Goal: Task Accomplishment & Management: Complete application form

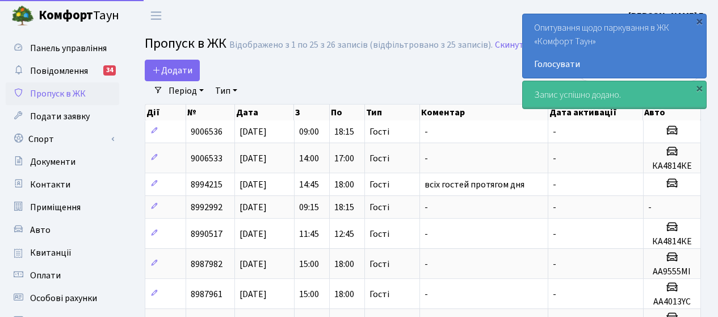
select select "25"
click at [179, 72] on span "Додати" at bounding box center [172, 70] width 40 height 12
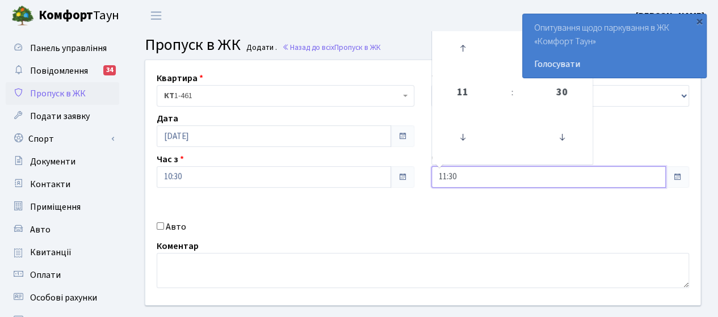
drag, startPoint x: 476, startPoint y: 178, endPoint x: 375, endPoint y: 166, distance: 101.2
click at [375, 166] on div "Квартира <b>КТ</b>&nbsp;&nbsp;&nbsp;&nbsp;1-461 КТ 1-461 Тип - Доставка Таксі Г…" at bounding box center [423, 182] width 573 height 245
type input "18:00"
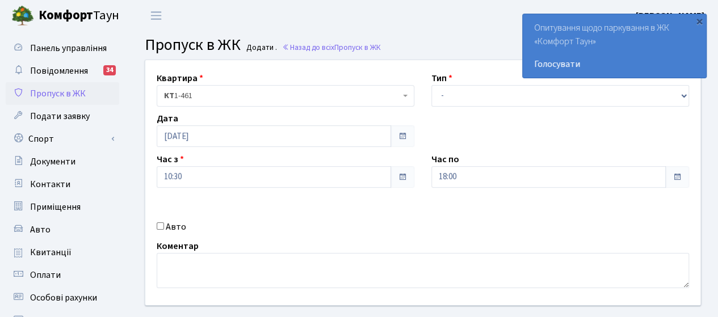
click at [176, 227] on label "Авто" at bounding box center [176, 227] width 20 height 14
click at [164, 227] on input "Авто" at bounding box center [160, 226] width 7 height 7
checkbox input "true"
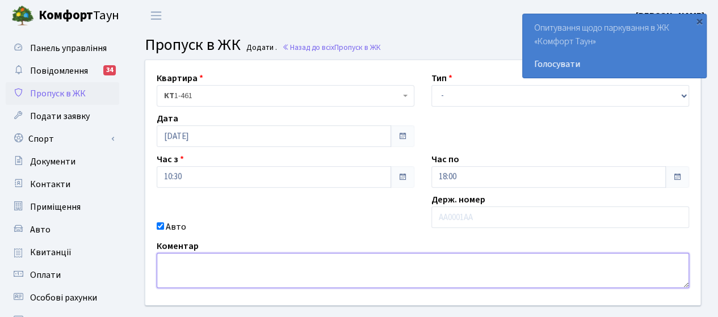
drag, startPoint x: 197, startPoint y: 268, endPoint x: 203, endPoint y: 270, distance: 6.6
click at [200, 270] on textarea at bounding box center [423, 270] width 533 height 35
type textarea "всіх гостей протягом дня"
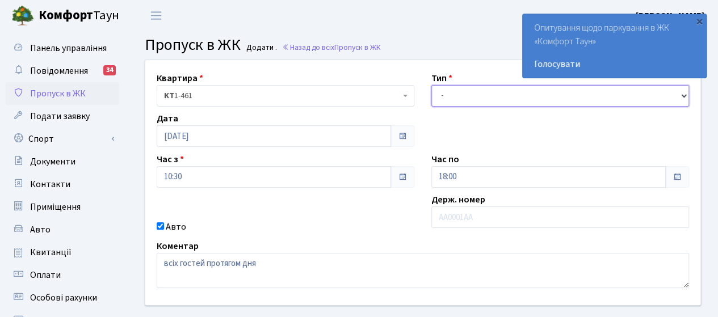
click at [495, 97] on select "- Доставка Таксі Гості Сервіс" at bounding box center [561, 96] width 258 height 22
select select "3"
click at [432, 85] on select "- Доставка Таксі Гості Сервіс" at bounding box center [561, 96] width 258 height 22
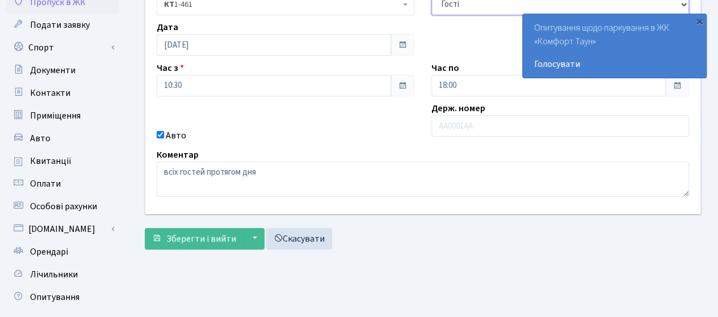
scroll to position [114, 0]
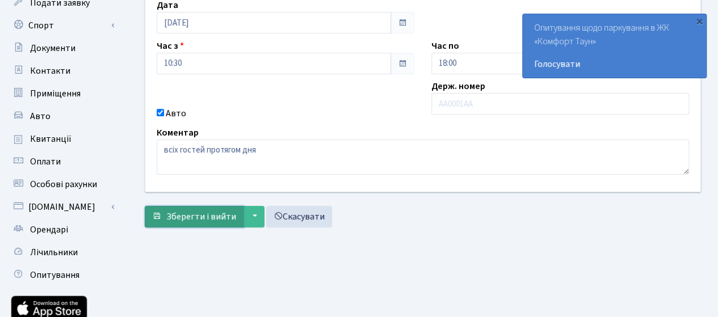
click at [214, 219] on span "Зберегти і вийти" at bounding box center [201, 217] width 70 height 12
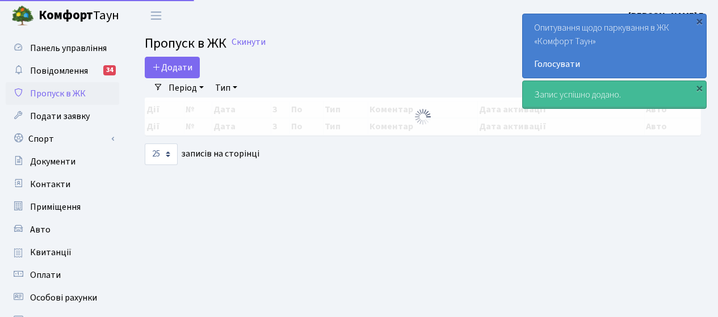
select select "25"
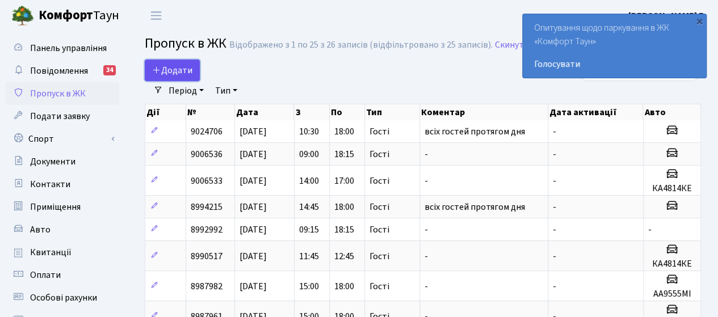
click at [184, 73] on span "Додати" at bounding box center [172, 70] width 40 height 12
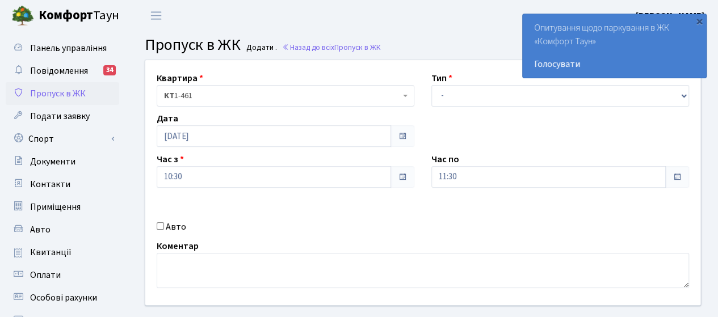
click at [173, 228] on label "Авто" at bounding box center [176, 227] width 20 height 14
click at [164, 228] on input "Авто" at bounding box center [160, 226] width 7 height 7
checkbox input "true"
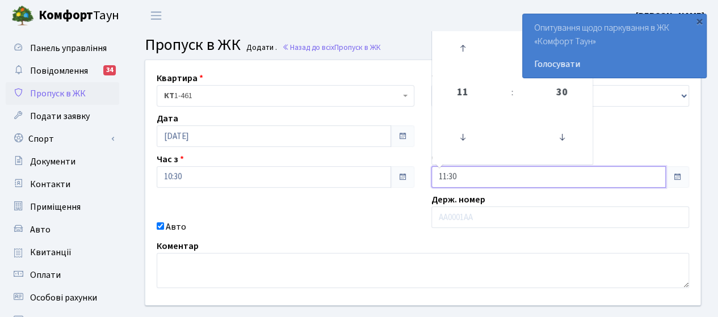
drag, startPoint x: 477, startPoint y: 173, endPoint x: 402, endPoint y: 166, distance: 75.8
click at [402, 166] on div "Квартира <b>КТ</b>&nbsp;&nbsp;&nbsp;&nbsp;1-461 КТ 1-461 Тип - Доставка Таксі Г…" at bounding box center [423, 182] width 573 height 245
type input "12:00"
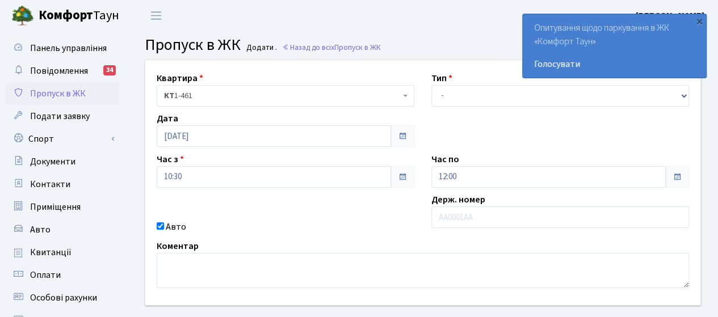
click at [373, 206] on div "Квартира <b>КТ</b>&nbsp;&nbsp;&nbsp;&nbsp;1-461 КТ 1-461 Тип - Доставка Таксі Г…" at bounding box center [423, 182] width 573 height 245
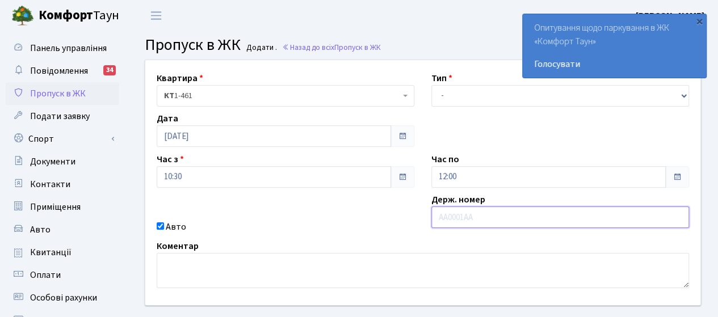
click at [512, 215] on input "text" at bounding box center [561, 218] width 258 height 22
type input "КА9237НН"
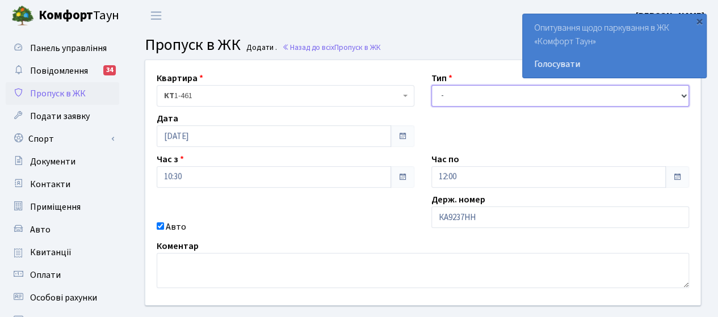
drag, startPoint x: 500, startPoint y: 98, endPoint x: 495, endPoint y: 100, distance: 5.9
click at [500, 98] on select "- Доставка Таксі Гості Сервіс" at bounding box center [561, 96] width 258 height 22
select select "3"
click at [432, 85] on select "- Доставка Таксі Гості Сервіс" at bounding box center [561, 96] width 258 height 22
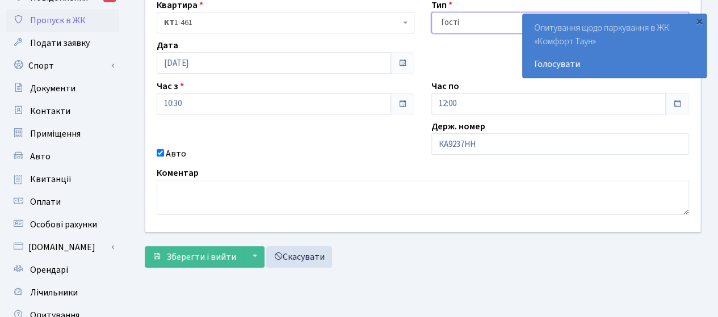
scroll to position [114, 0]
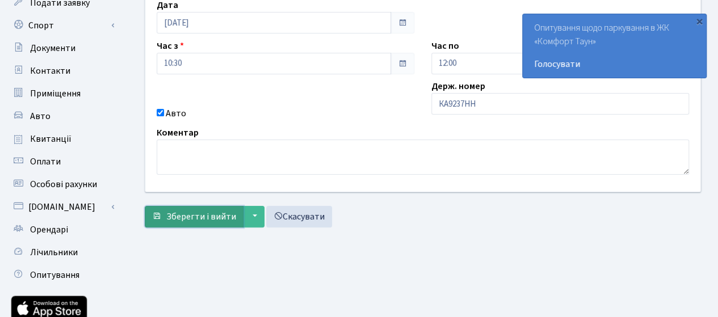
click at [200, 221] on span "Зберегти і вийти" at bounding box center [201, 217] width 70 height 12
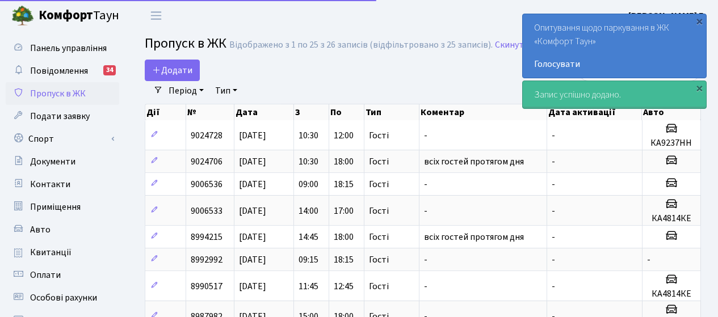
select select "25"
